Goal: Task Accomplishment & Management: Complete application form

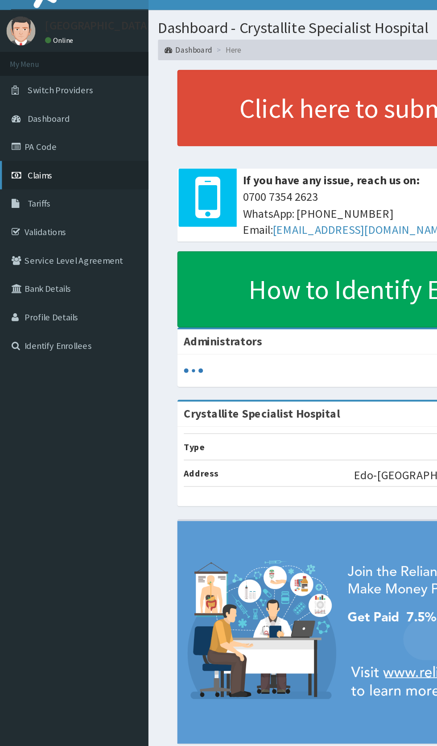
click at [32, 135] on span "Claims" at bounding box center [27, 137] width 17 height 8
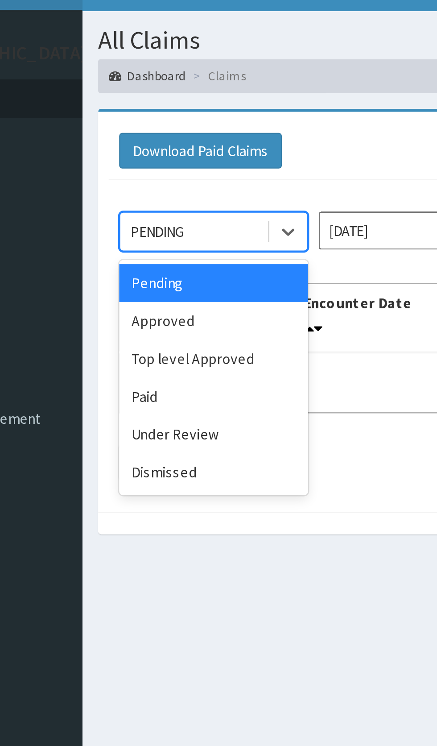
click at [155, 206] on div "Under Review" at bounding box center [158, 202] width 80 height 16
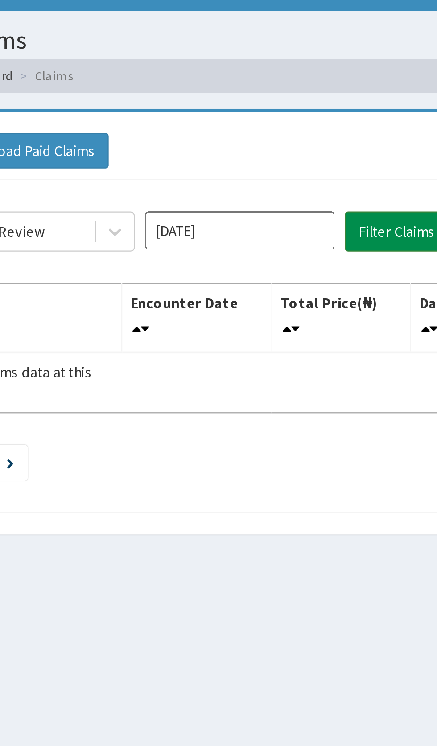
click at [302, 114] on button "Filter Claims" at bounding box center [310, 116] width 44 height 17
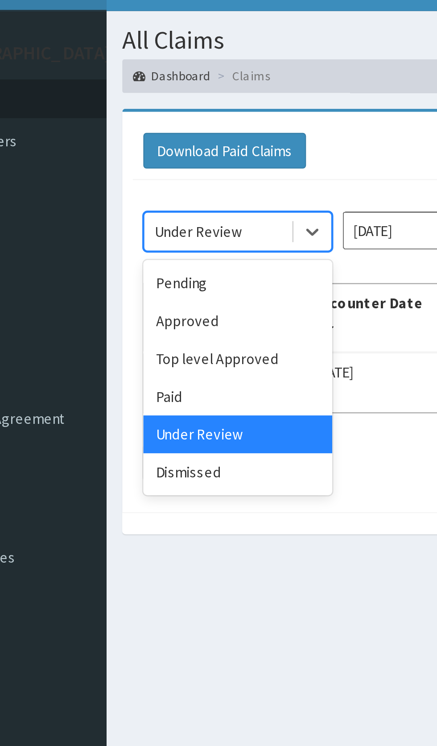
click at [169, 218] on div "Dismissed" at bounding box center [158, 218] width 80 height 16
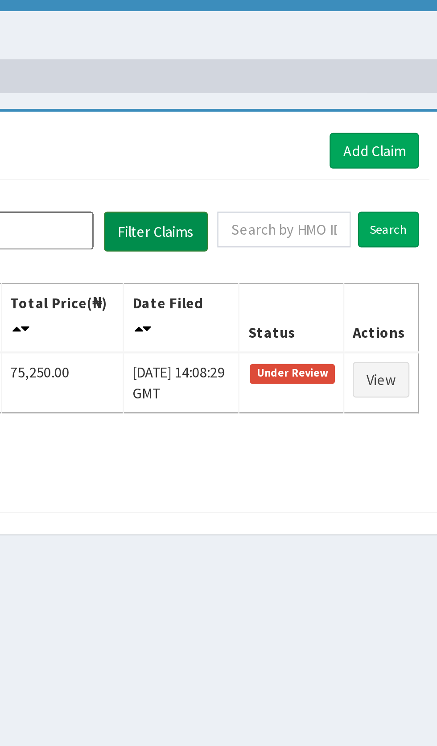
click at [310, 119] on button "Filter Claims" at bounding box center [310, 116] width 44 height 17
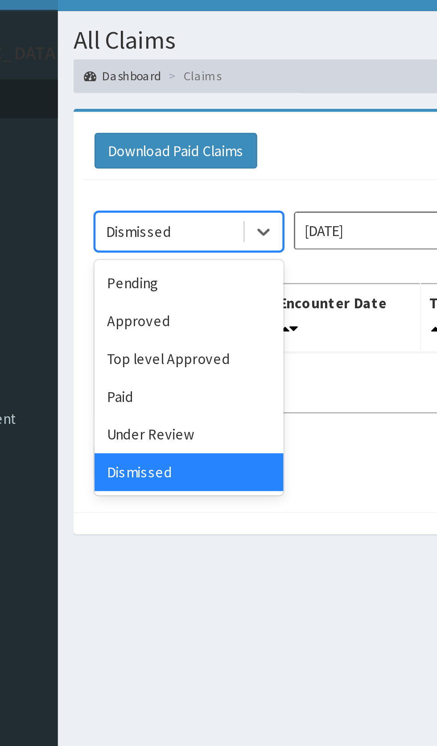
click at [178, 171] on div "Top level Approved" at bounding box center [158, 170] width 80 height 16
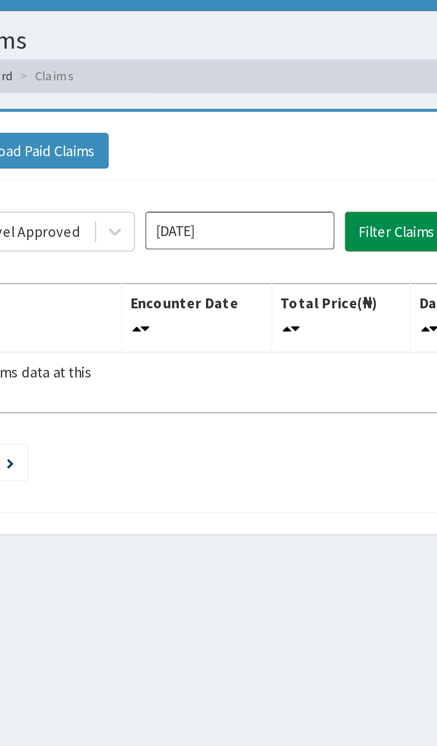
click at [304, 118] on button "Filter Claims" at bounding box center [310, 116] width 44 height 17
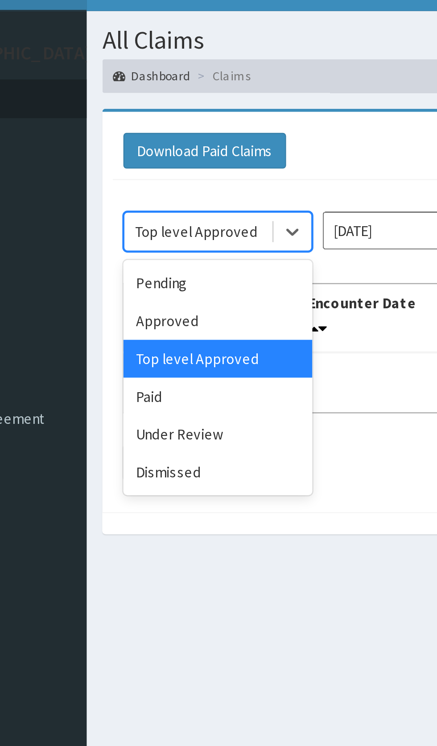
click at [176, 158] on div "Approved" at bounding box center [158, 154] width 80 height 16
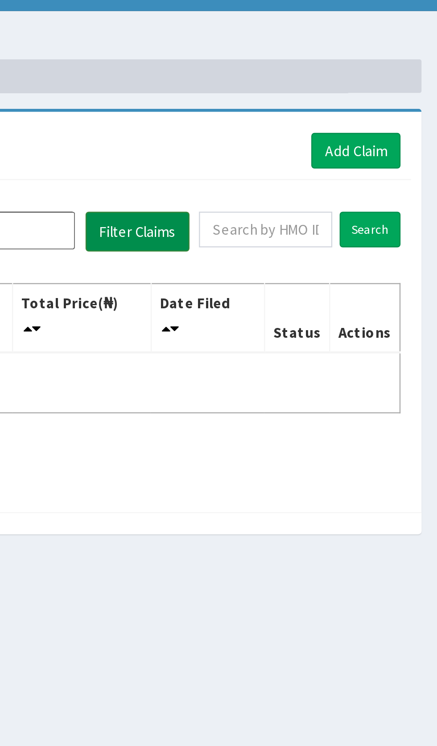
click at [314, 119] on button "Filter Claims" at bounding box center [310, 116] width 44 height 17
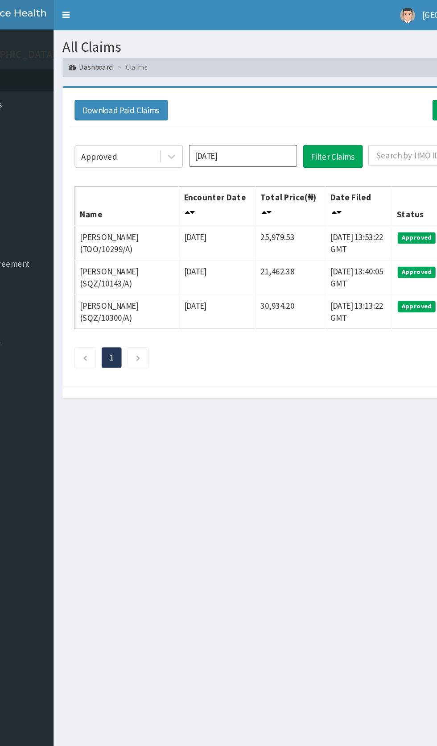
click at [262, 115] on input "Aug 2025" at bounding box center [243, 116] width 80 height 16
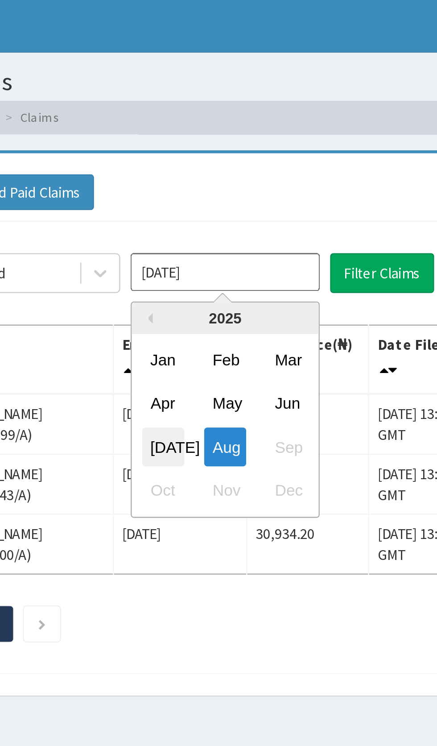
click at [216, 193] on div "Jul" at bounding box center [217, 189] width 18 height 17
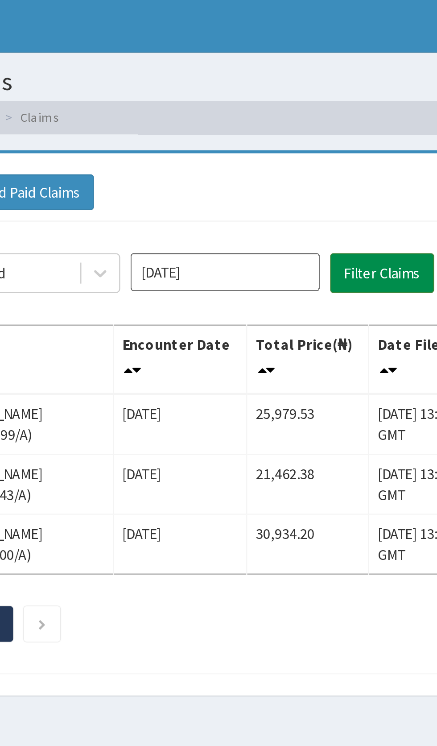
click at [319, 116] on button "Filter Claims" at bounding box center [310, 116] width 44 height 17
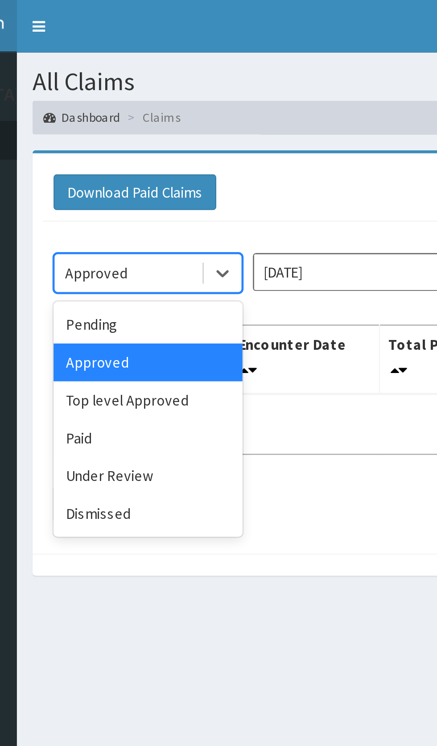
click at [169, 145] on div "Pending" at bounding box center [158, 138] width 80 height 16
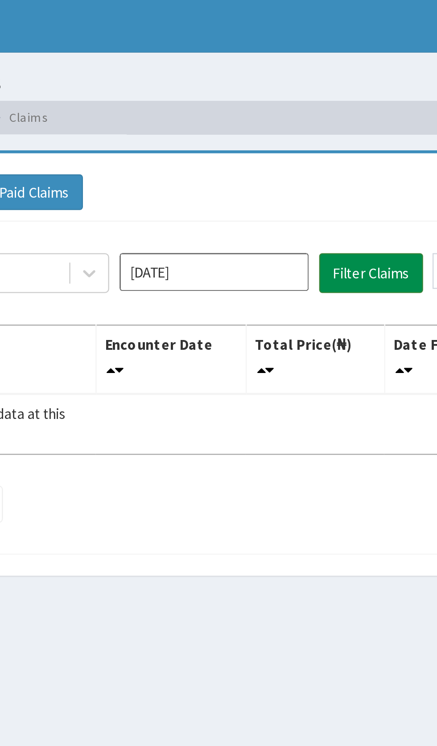
click at [312, 118] on button "Filter Claims" at bounding box center [310, 116] width 44 height 17
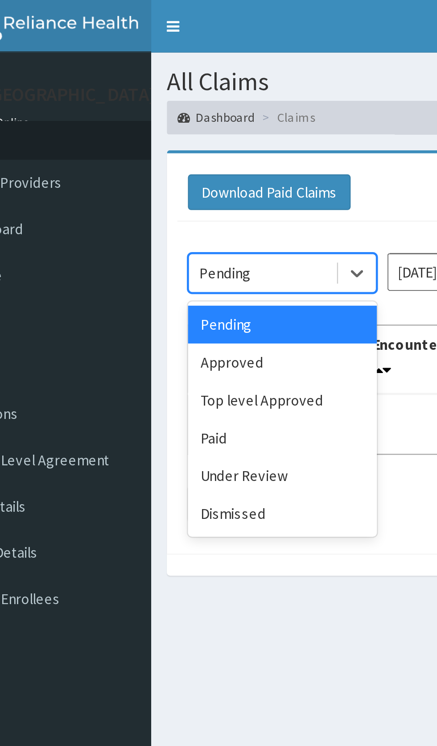
click at [159, 156] on div "Approved" at bounding box center [158, 154] width 80 height 16
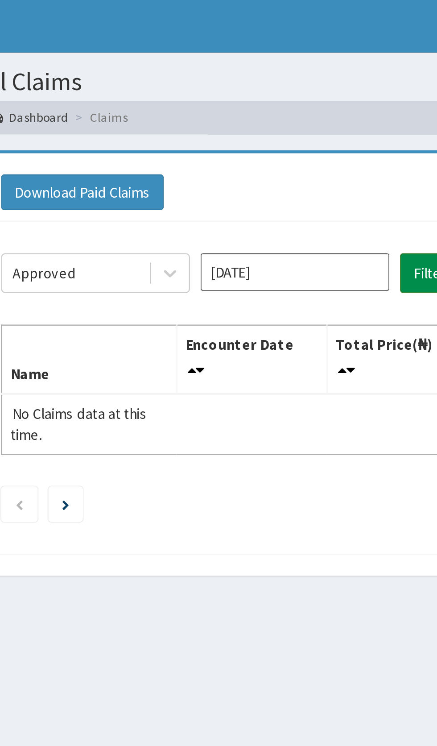
click at [291, 114] on button "Filter Claims" at bounding box center [310, 116] width 44 height 17
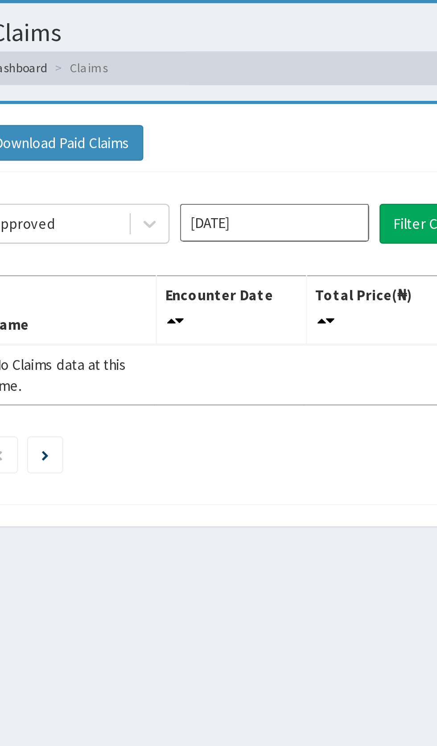
click at [276, 116] on input "Jul 2025" at bounding box center [243, 116] width 80 height 16
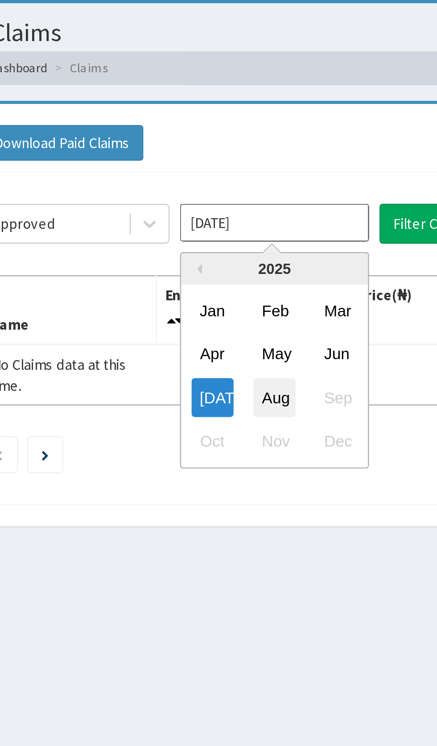
click at [243, 186] on div "Aug" at bounding box center [243, 189] width 18 height 17
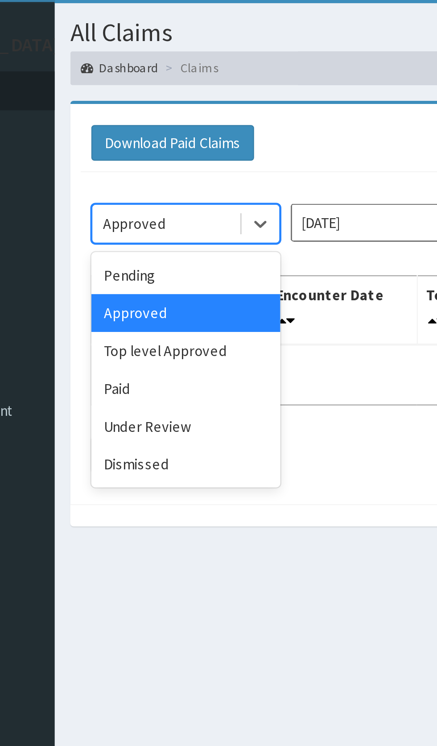
click at [169, 207] on div "Under Review" at bounding box center [158, 202] width 80 height 16
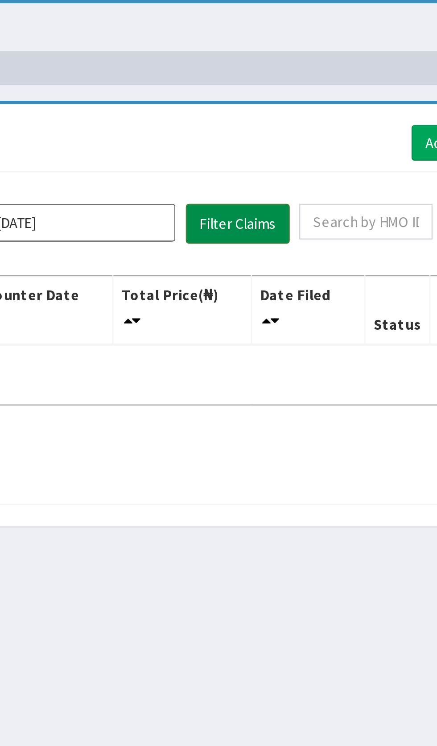
click at [310, 115] on button "Filter Claims" at bounding box center [310, 116] width 44 height 17
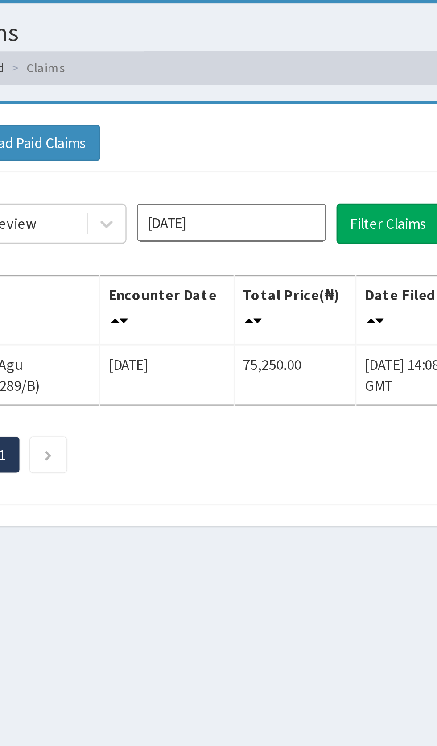
click at [264, 116] on input "[DATE]" at bounding box center [243, 116] width 80 height 16
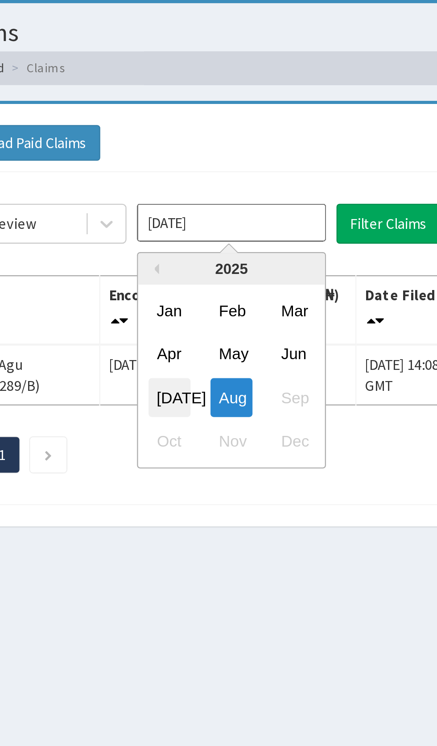
click at [216, 188] on div "Jul" at bounding box center [217, 189] width 18 height 17
type input "Jul 2025"
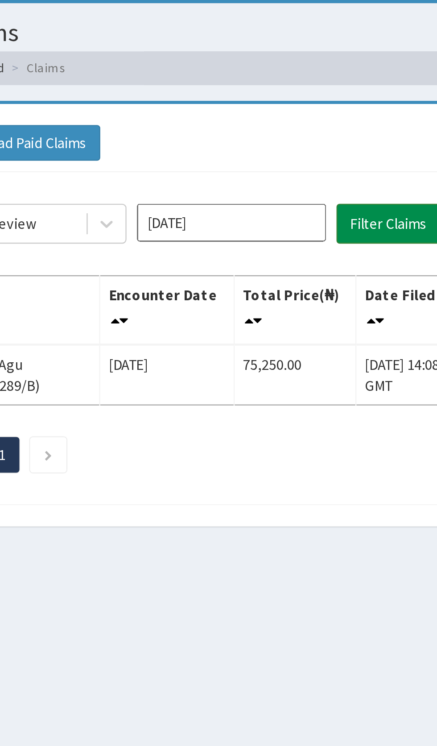
click at [306, 115] on button "Filter Claims" at bounding box center [310, 116] width 44 height 17
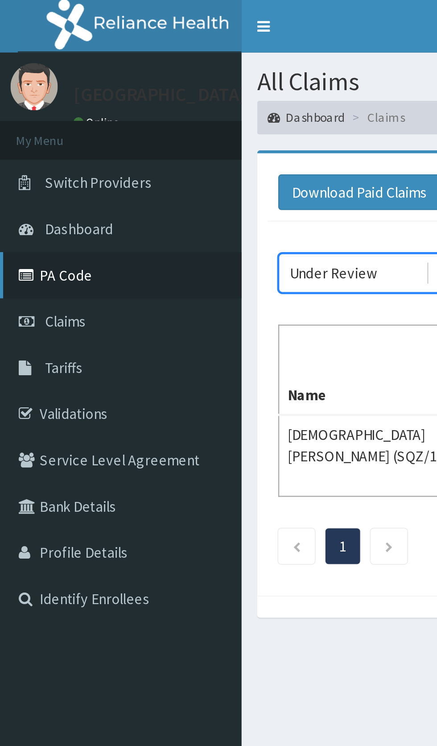
click at [54, 118] on link "PA Code" at bounding box center [51, 117] width 103 height 20
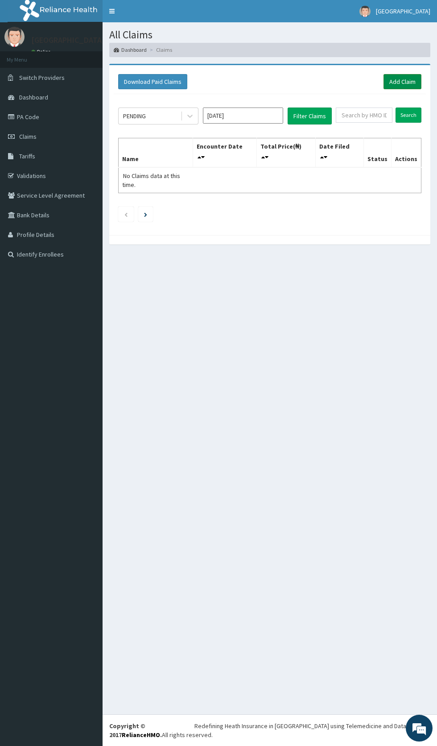
click at [414, 86] on link "Add Claim" at bounding box center [403, 81] width 38 height 15
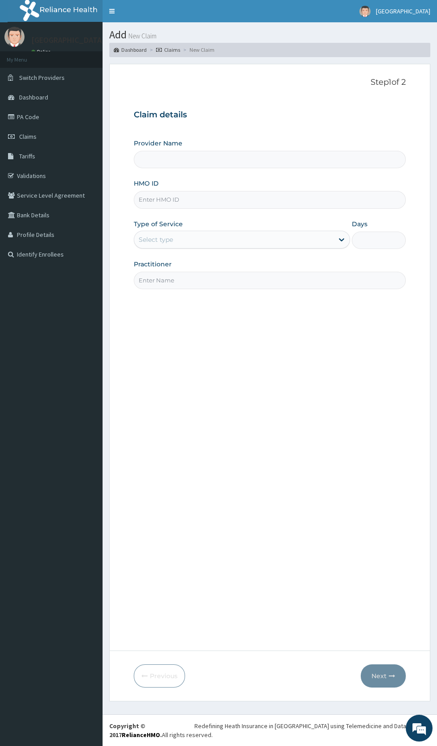
type input "Crystallite Specialist Hospital"
click at [231, 198] on input "HMO ID" at bounding box center [270, 199] width 272 height 17
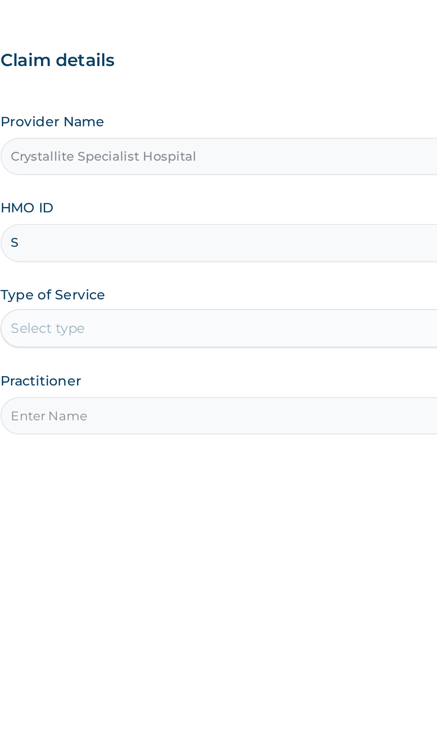
type input "SQZ/10595/A"
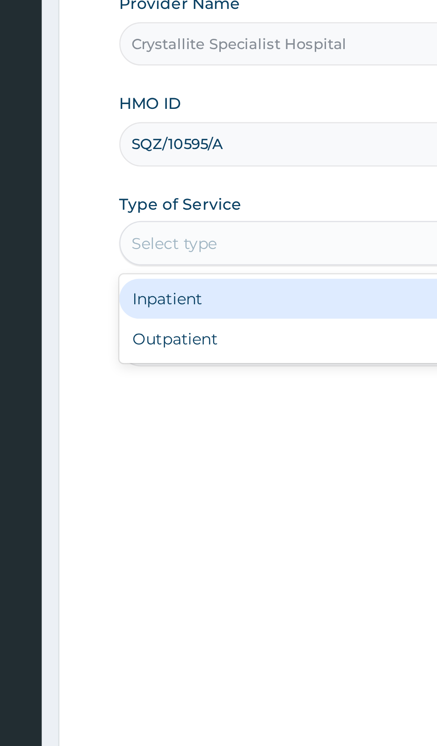
click at [207, 263] on div "Inpatient" at bounding box center [242, 262] width 216 height 16
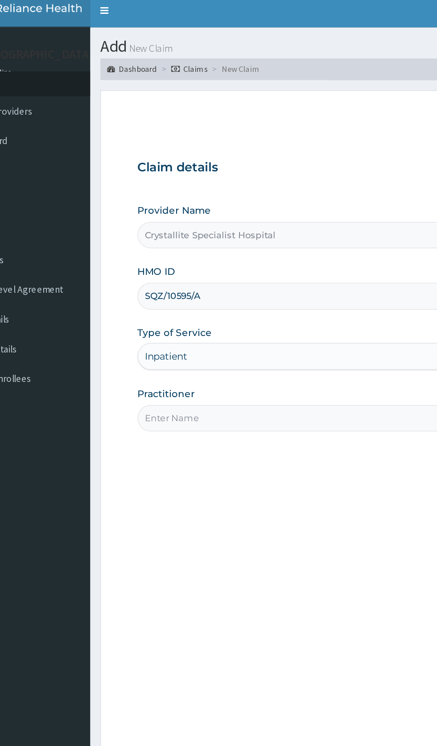
click at [219, 279] on input "Practitioner" at bounding box center [270, 280] width 272 height 17
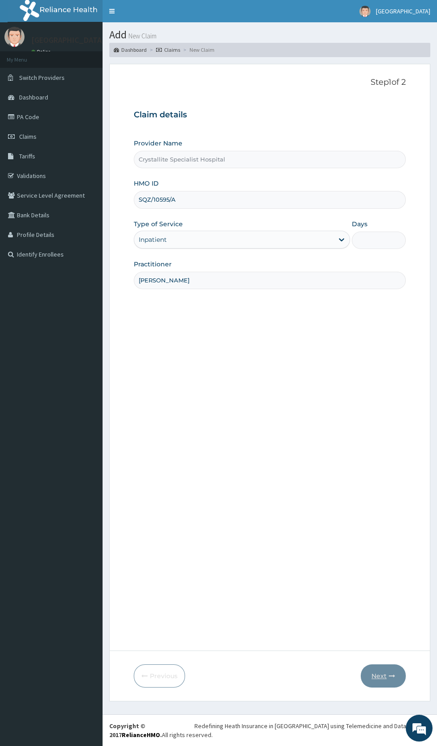
type input "Dr Victor Oguaka"
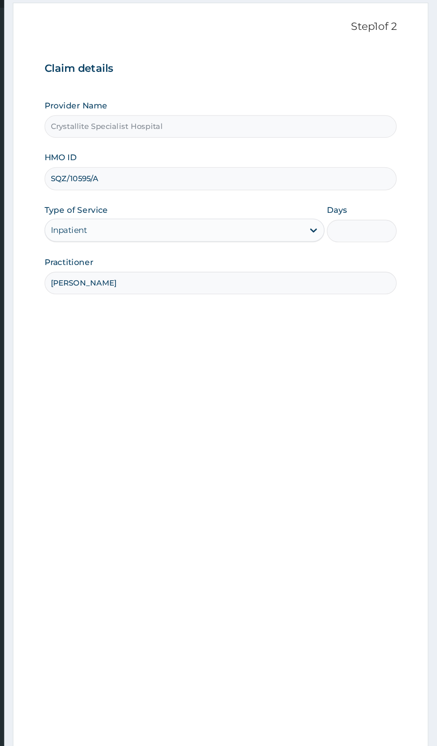
click at [384, 240] on input "Days" at bounding box center [379, 240] width 54 height 17
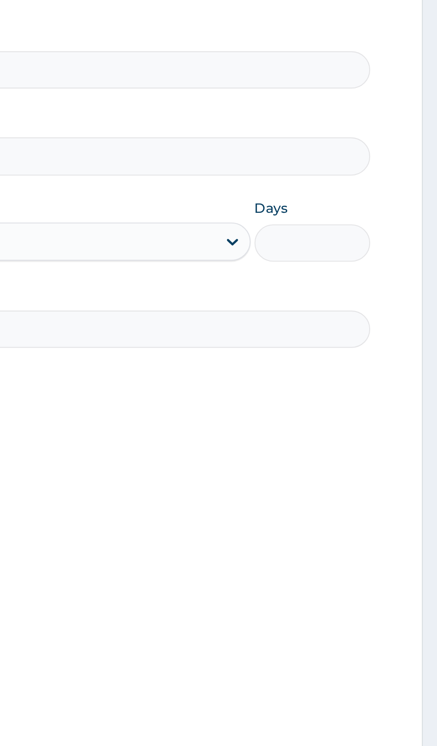
type input "2"
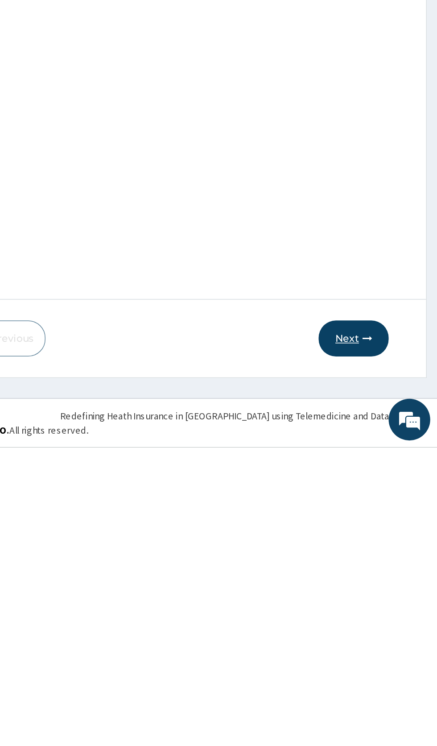
click at [385, 688] on button "Next" at bounding box center [383, 675] width 45 height 23
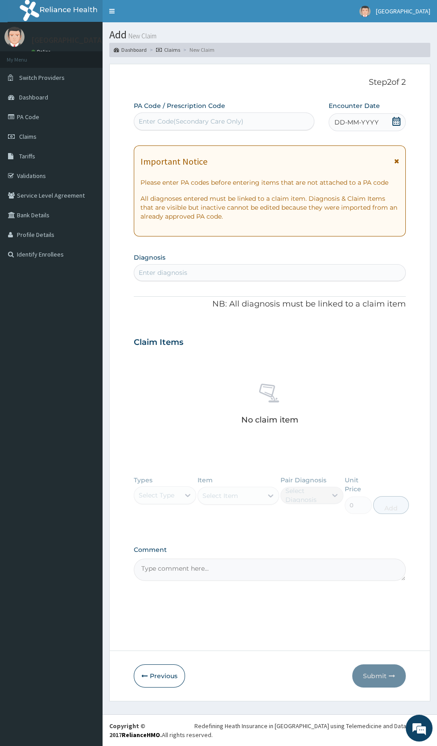
click at [393, 124] on icon at bounding box center [397, 121] width 8 height 9
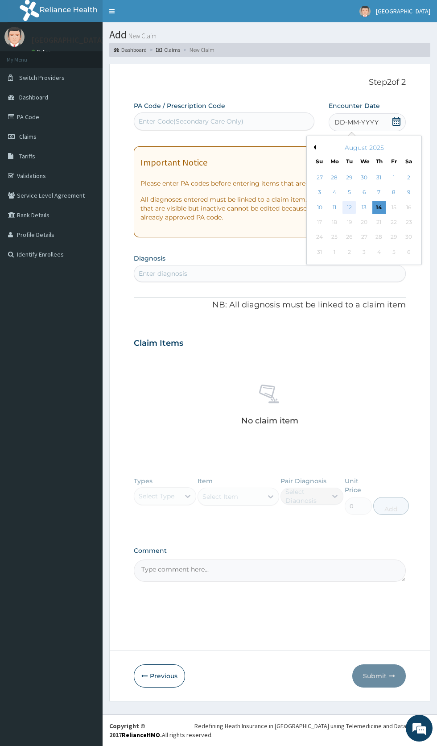
click at [355, 207] on div "12" at bounding box center [349, 207] width 13 height 13
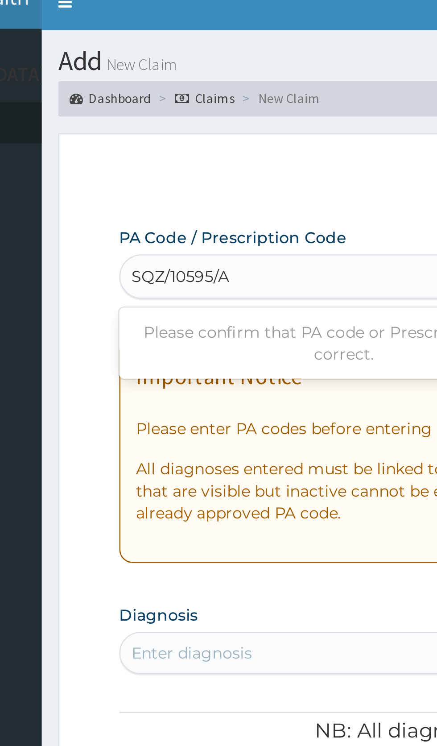
type input "SQZ/10595/A"
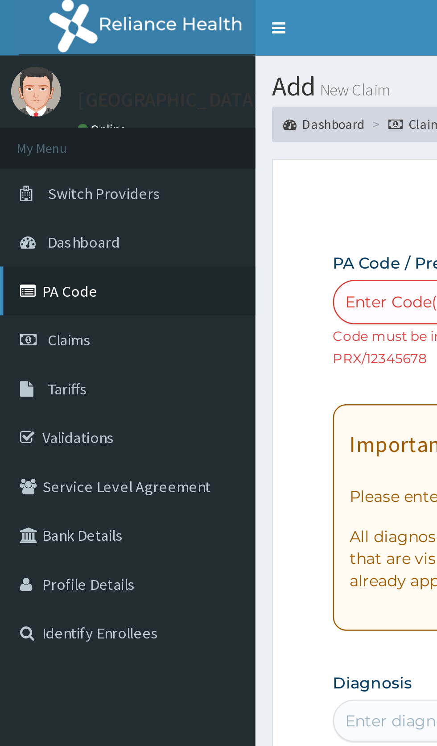
click at [55, 119] on link "PA Code" at bounding box center [51, 117] width 103 height 20
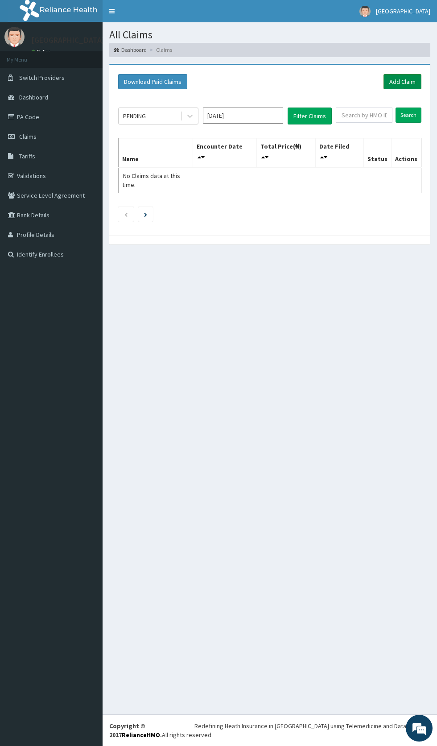
click at [401, 79] on link "Add Claim" at bounding box center [403, 81] width 38 height 15
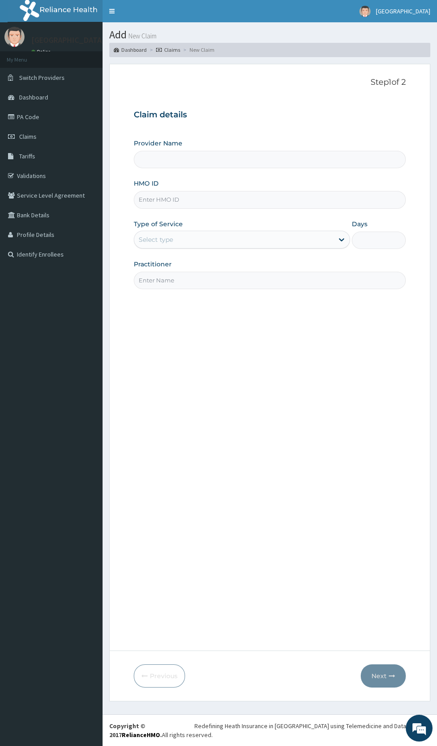
click at [232, 156] on input "Provider Name" at bounding box center [270, 159] width 272 height 17
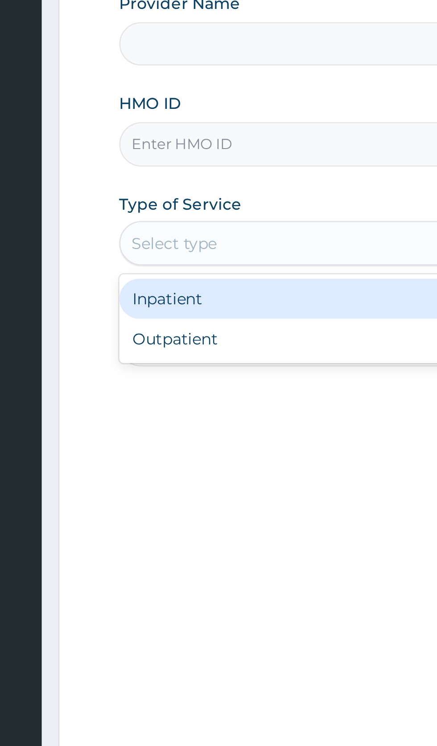
type input "Crystallite Specialist Hospital"
click at [172, 277] on div "Outpatient" at bounding box center [242, 278] width 216 height 16
type input "1"
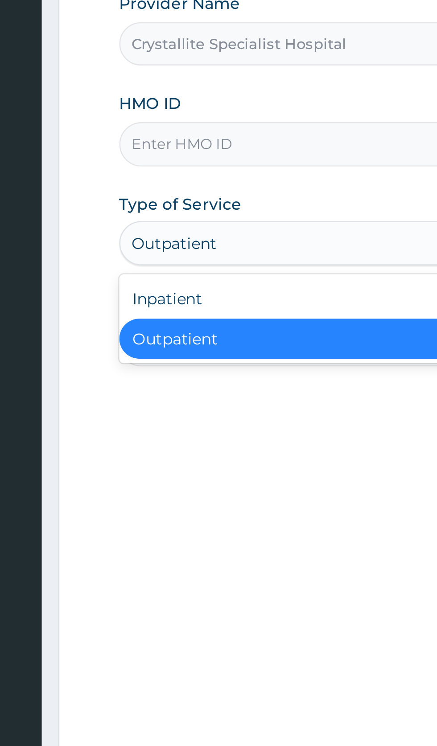
click at [172, 258] on div "Inpatient" at bounding box center [242, 262] width 216 height 16
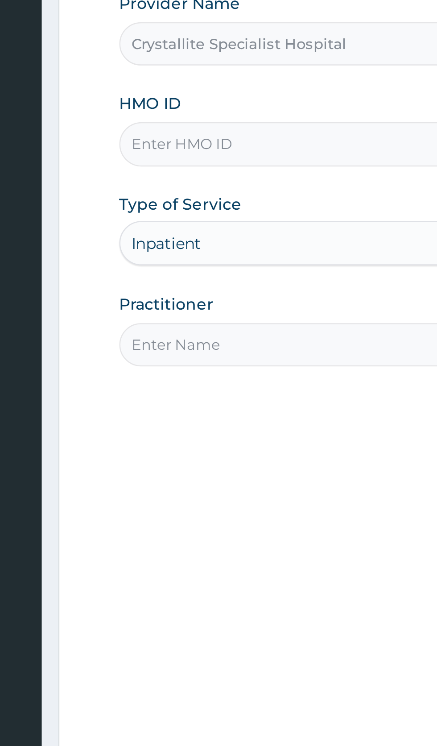
click at [174, 278] on input "Practitioner" at bounding box center [270, 280] width 272 height 17
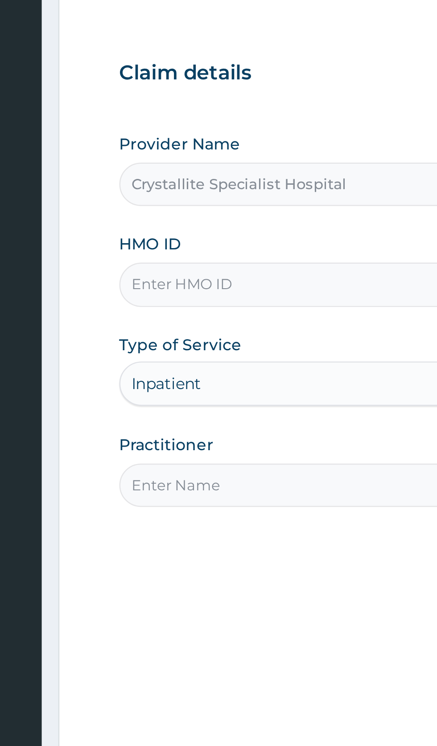
click at [186, 199] on input "HMO ID" at bounding box center [270, 199] width 272 height 17
type input "SQZ/10595/A"
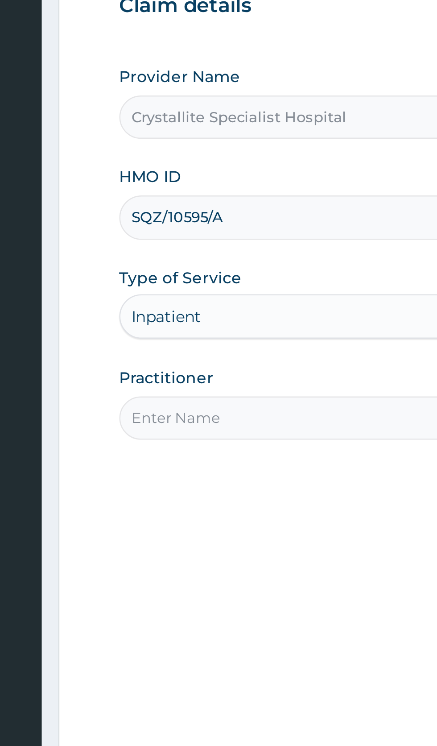
click at [198, 282] on input "Practitioner" at bounding box center [270, 280] width 272 height 17
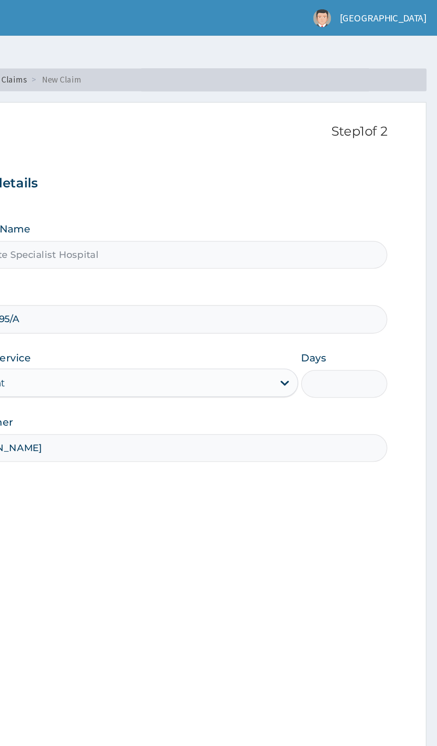
type input "Dr Victor Oguaka"
click at [382, 241] on input "Days" at bounding box center [379, 240] width 54 height 17
type input "2"
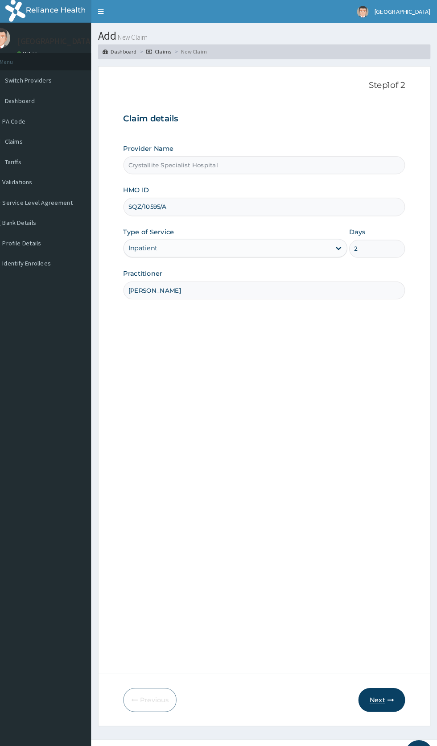
click at [382, 688] on button "Next" at bounding box center [383, 675] width 45 height 23
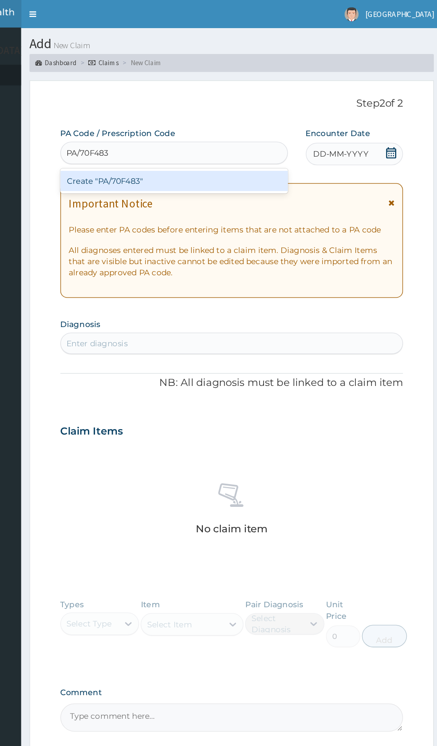
type input "PA/70F483"
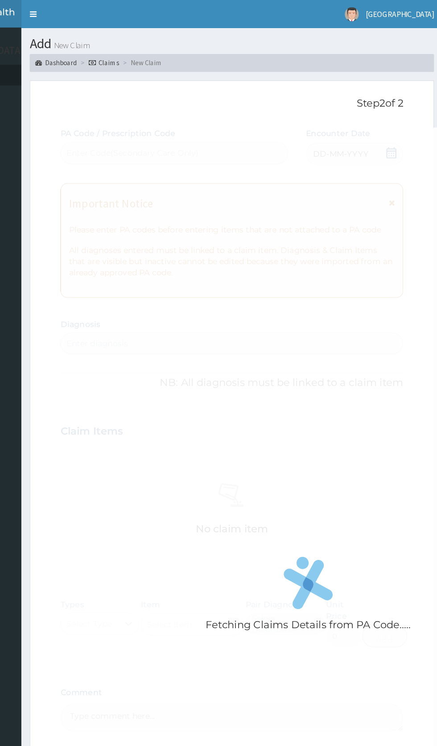
click at [364, 127] on div "Fetching Claims Details from PA Code....." at bounding box center [331, 474] width 394 height 746
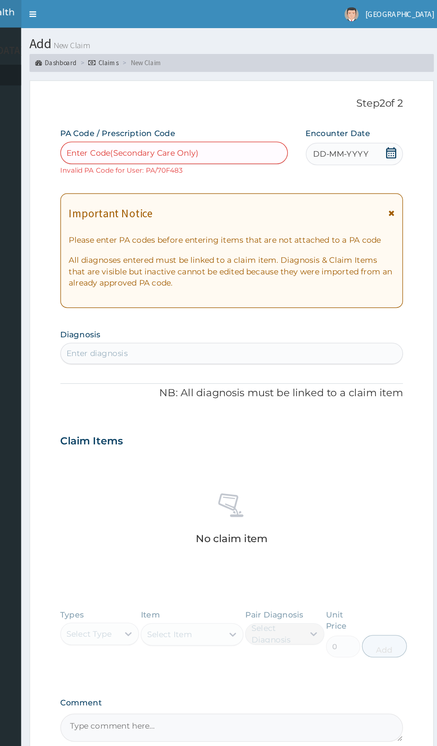
click at [395, 128] on span at bounding box center [396, 122] width 9 height 11
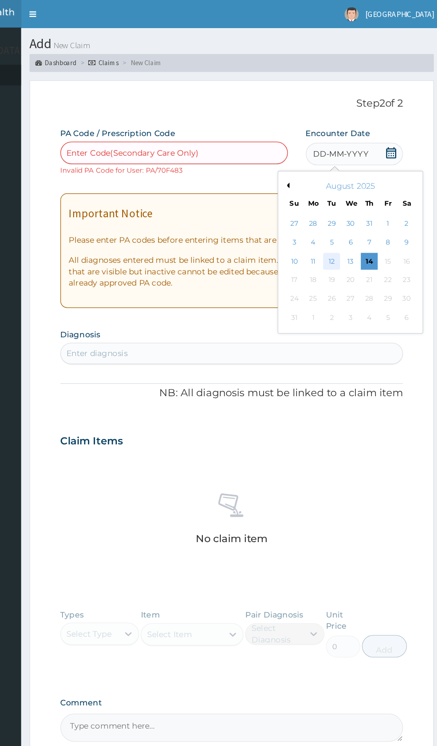
click at [349, 207] on div "12" at bounding box center [349, 207] width 13 height 13
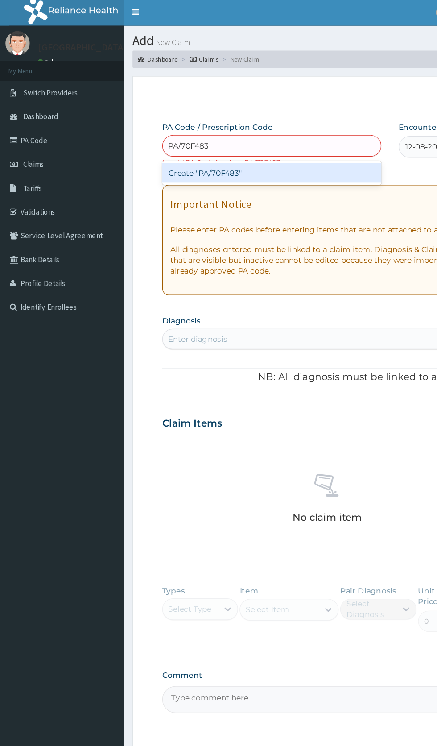
type input "PA/70F483"
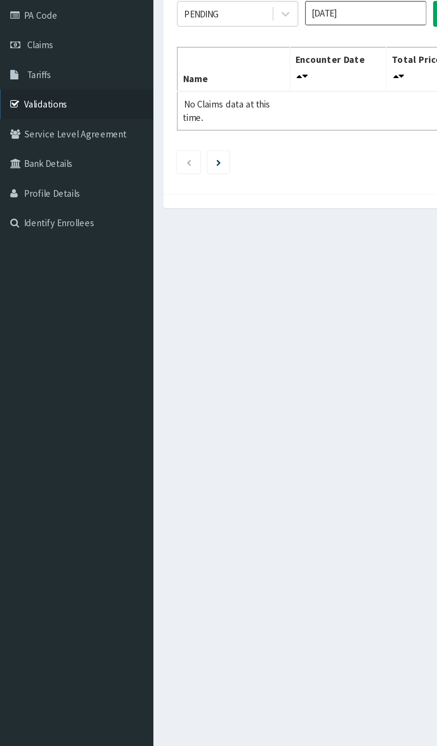
click at [36, 173] on link "Validations" at bounding box center [51, 176] width 103 height 20
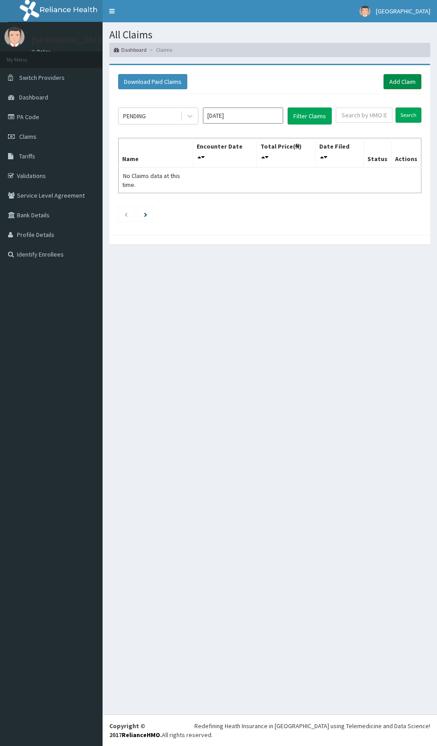
click at [415, 80] on link "Add Claim" at bounding box center [403, 81] width 38 height 15
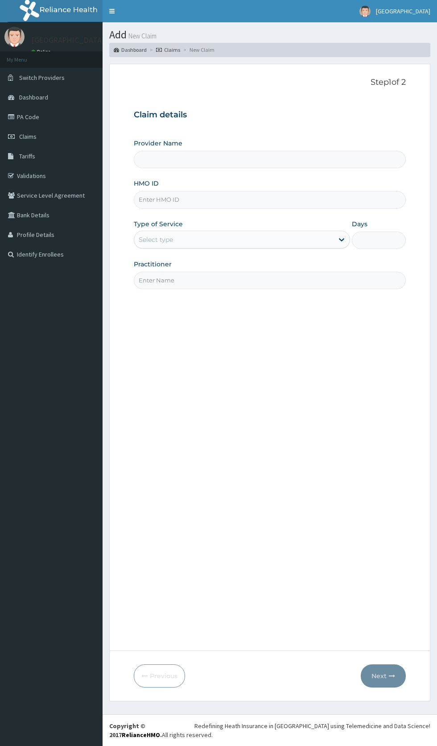
click at [226, 159] on input "Provider Name" at bounding box center [270, 159] width 272 height 17
click at [221, 160] on input "Provider Name" at bounding box center [270, 159] width 272 height 17
click at [208, 202] on input "HMO ID" at bounding box center [270, 199] width 272 height 17
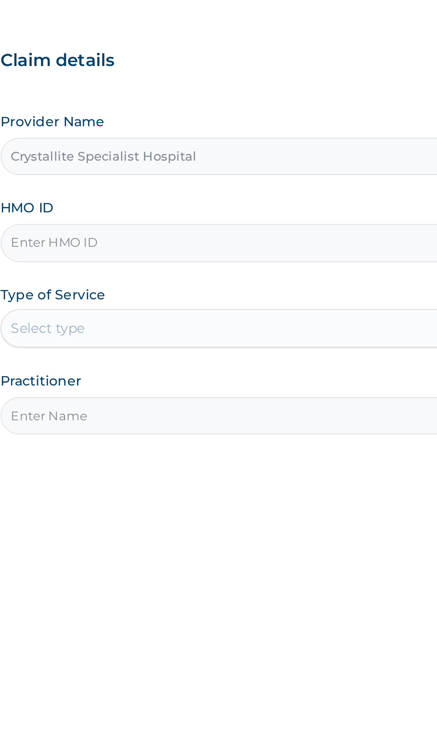
type input "Crystallite Specialist Hospital"
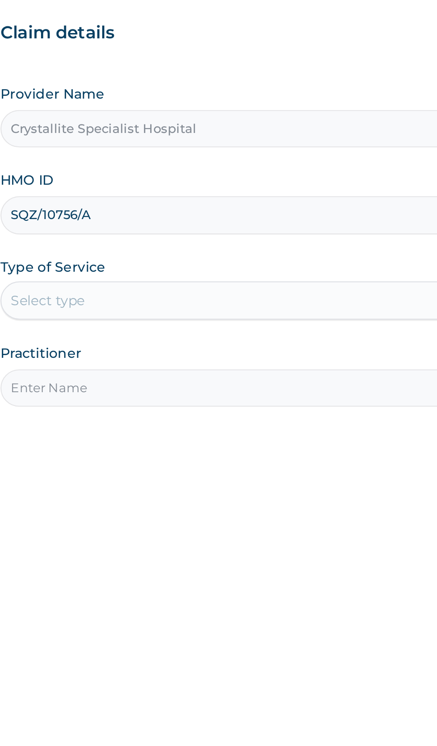
type input "SQZ/10756/A"
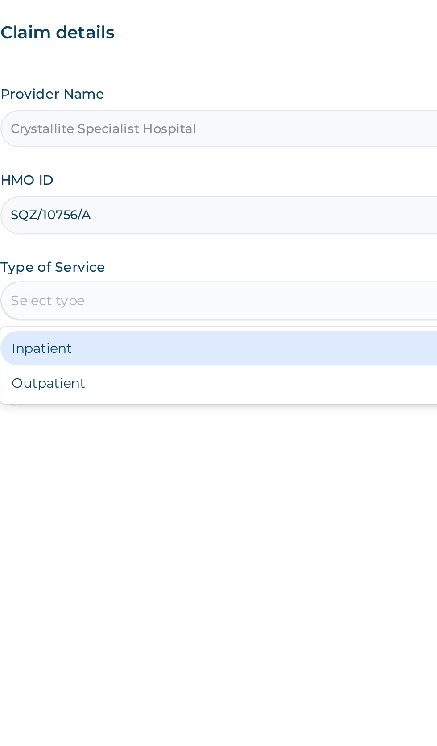
click at [212, 262] on div "Inpatient" at bounding box center [242, 262] width 216 height 16
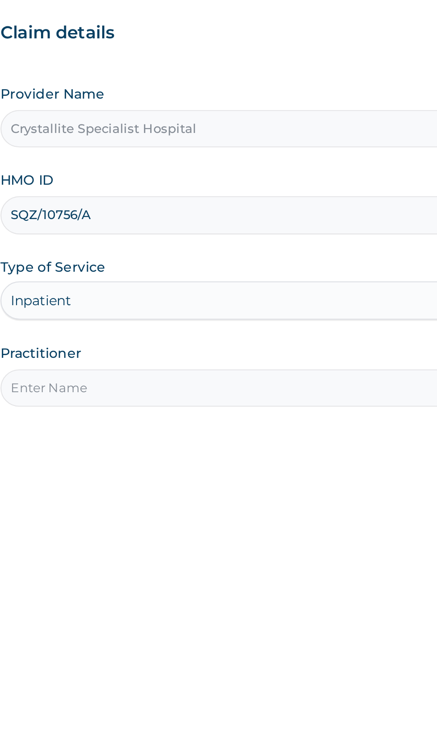
click at [201, 276] on input "Practitioner" at bounding box center [270, 280] width 272 height 17
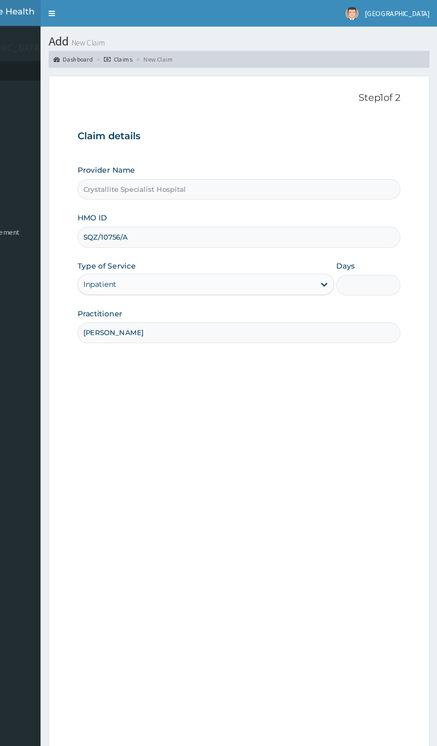
type input "Dr Victor Oguaka"
click at [390, 237] on input "Days" at bounding box center [379, 240] width 54 height 17
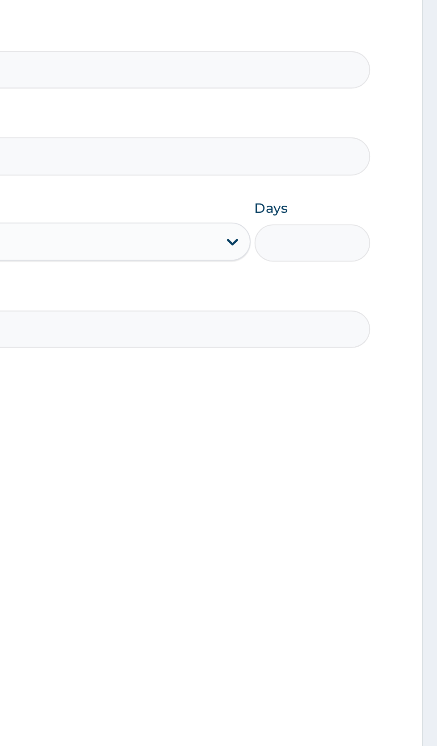
type input "2"
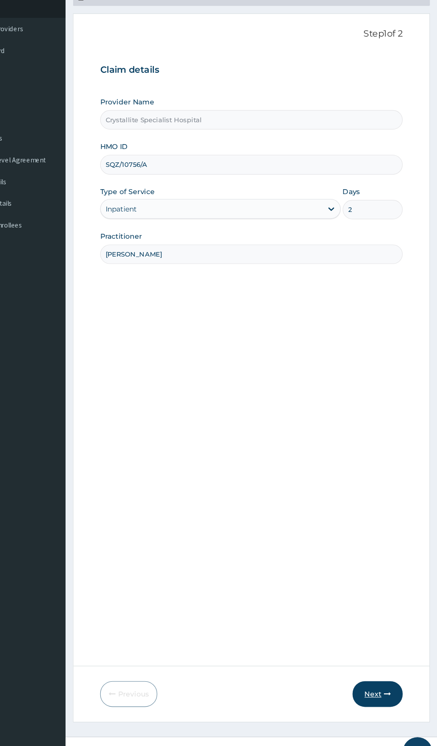
click at [393, 679] on icon "button" at bounding box center [392, 676] width 6 height 6
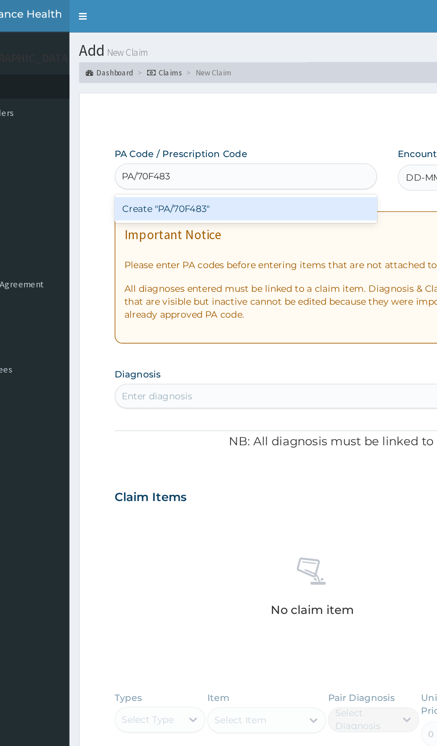
type input "PA/70F483"
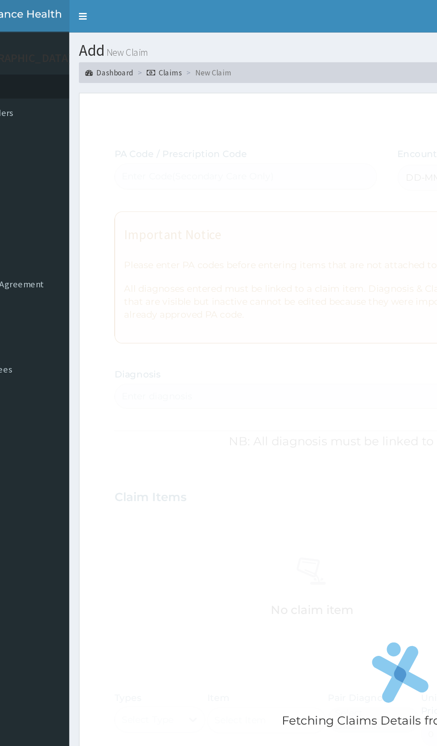
click at [348, 123] on div "Fetching Claims Details from PA Code....." at bounding box center [331, 474] width 394 height 746
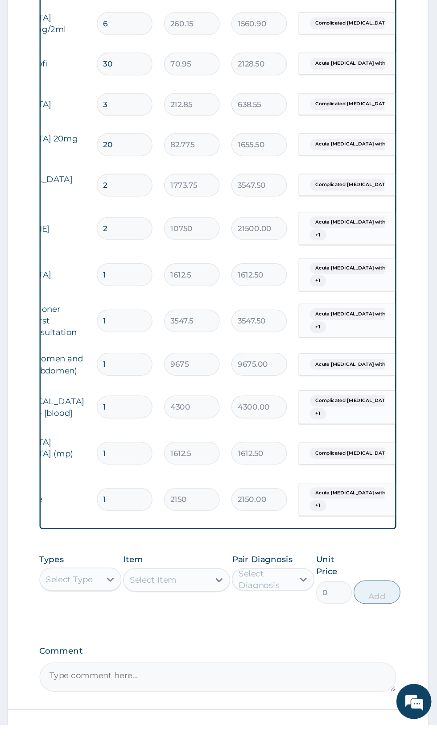
scroll to position [394, 0]
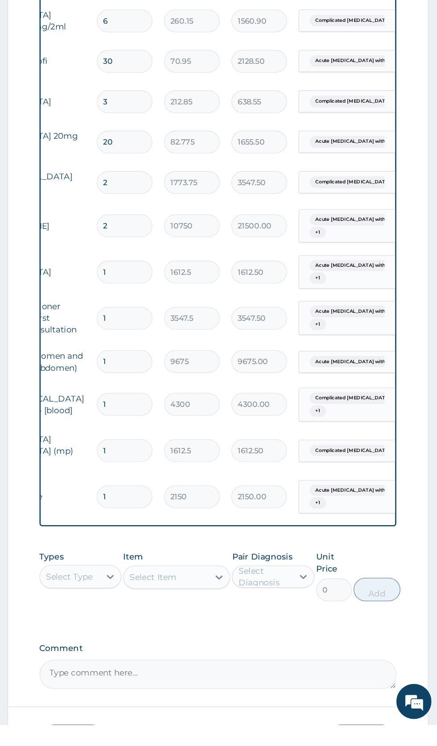
type input "PA/70F483"
click at [372, 746] on button "Submit" at bounding box center [379, 757] width 54 height 23
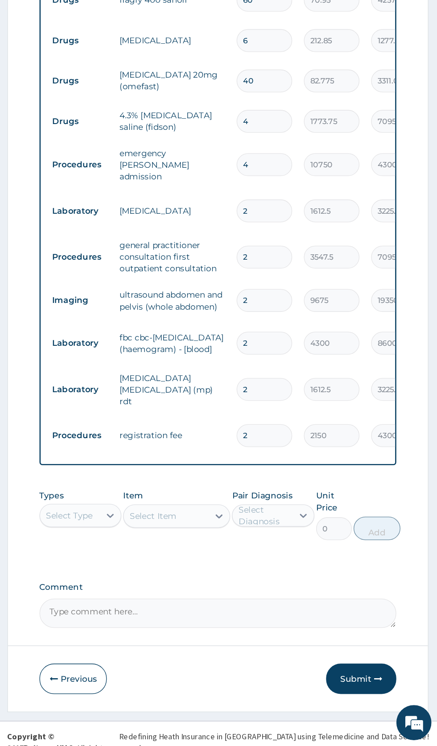
scroll to position [458, 0]
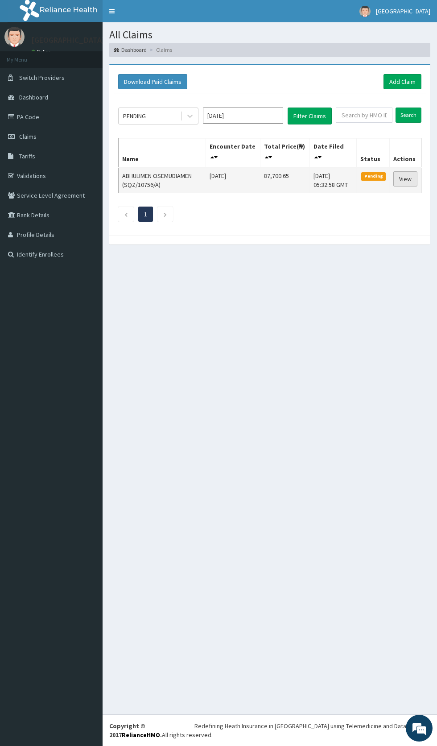
click at [406, 178] on link "View" at bounding box center [406, 178] width 24 height 15
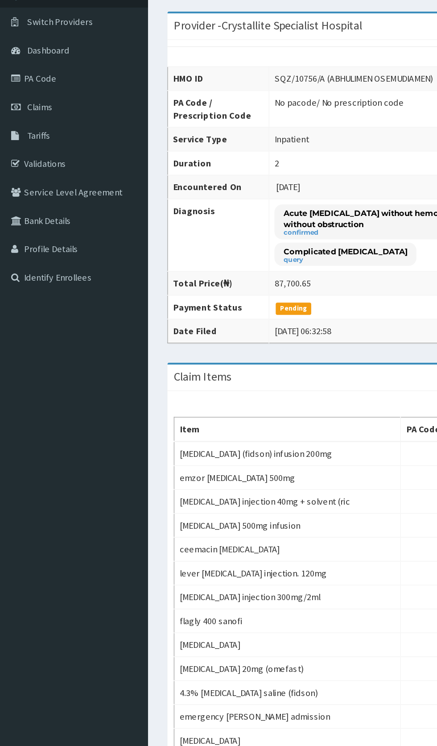
scroll to position [63, 0]
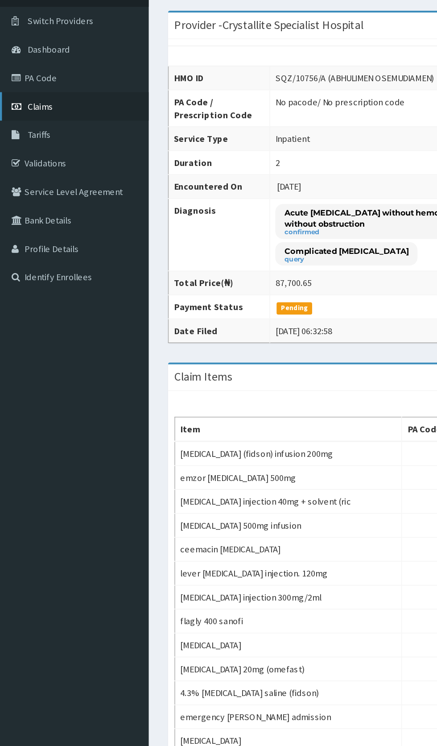
click at [51, 75] on link "Claims" at bounding box center [51, 74] width 103 height 20
